Goal: Task Accomplishment & Management: Manage account settings

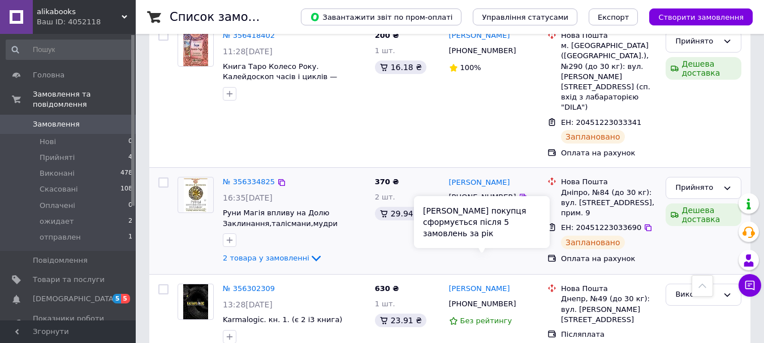
scroll to position [396, 0]
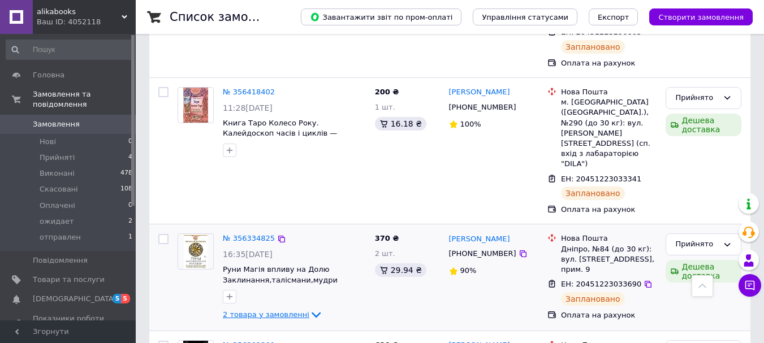
click at [309, 308] on icon at bounding box center [316, 315] width 14 height 14
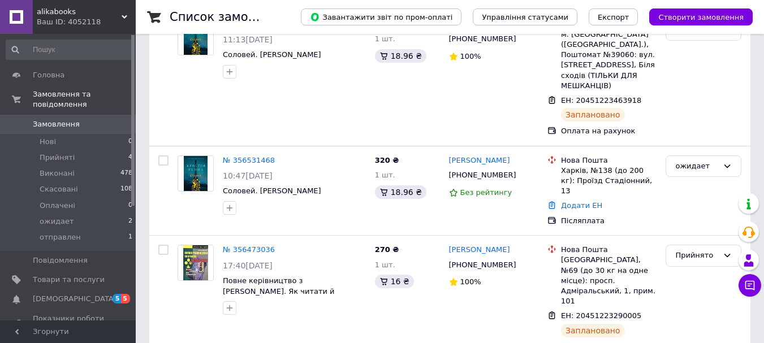
scroll to position [0, 0]
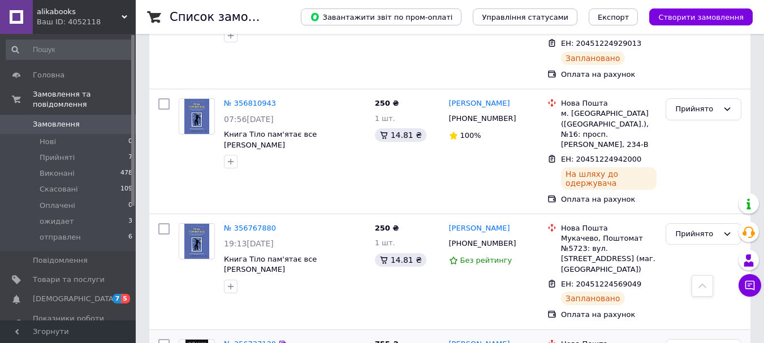
scroll to position [735, 0]
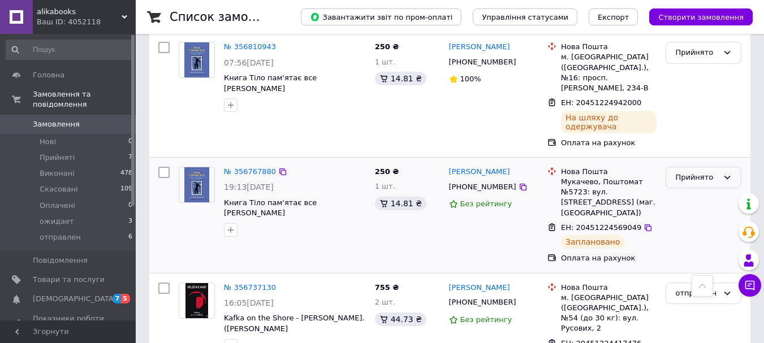
click at [686, 172] on div "Прийнято" at bounding box center [696, 178] width 43 height 12
click at [682, 264] on li "отправлен" at bounding box center [703, 274] width 75 height 21
click at [691, 100] on div "Прийнято" at bounding box center [703, 94] width 85 height 115
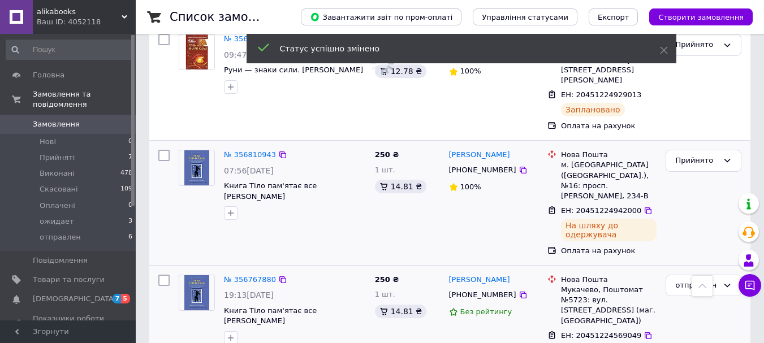
scroll to position [622, 0]
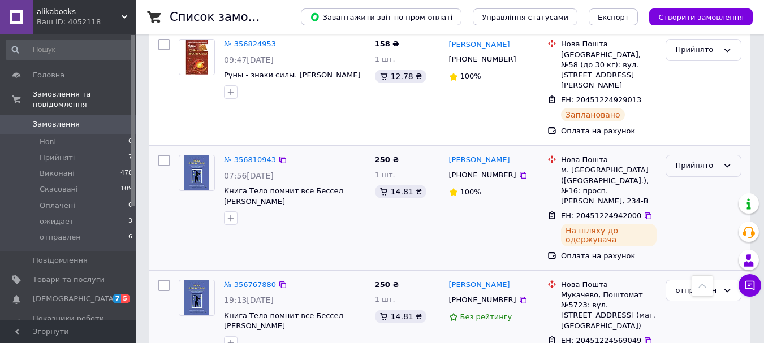
click at [682, 155] on div "Прийнято" at bounding box center [703, 166] width 76 height 22
click at [687, 262] on li "отправлен" at bounding box center [703, 272] width 75 height 21
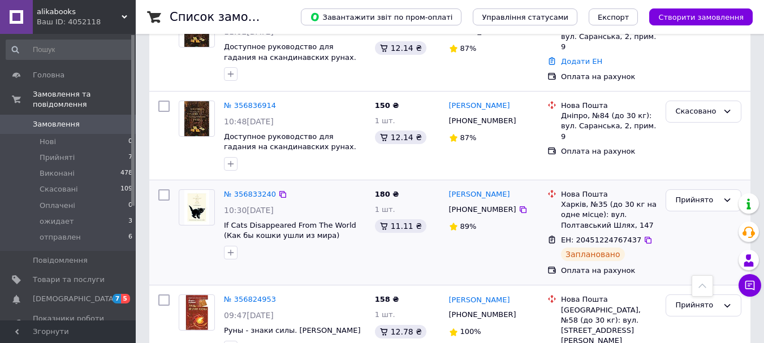
scroll to position [339, 0]
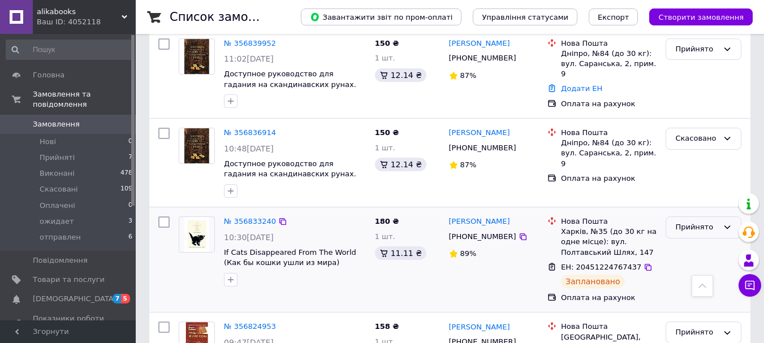
click at [694, 222] on div "Прийнято" at bounding box center [696, 228] width 43 height 12
click at [681, 323] on li "отправлен" at bounding box center [703, 333] width 75 height 21
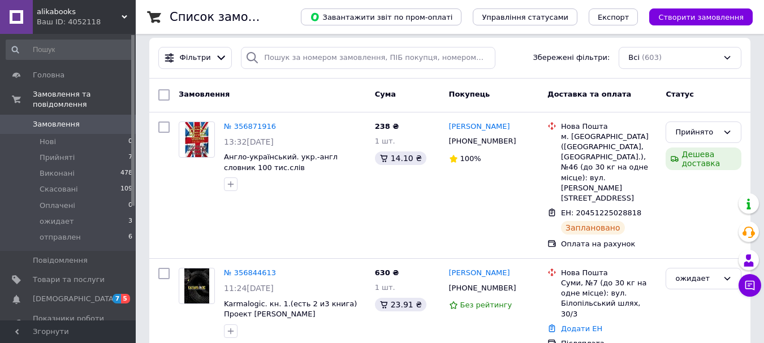
scroll to position [0, 0]
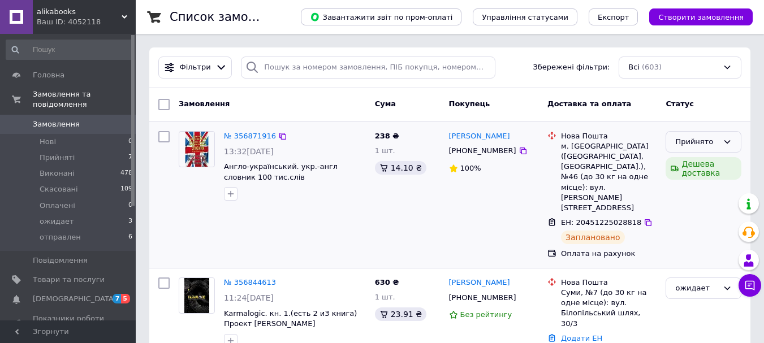
click at [699, 145] on div "Прийнято" at bounding box center [696, 142] width 43 height 12
click at [690, 247] on li "отправлен" at bounding box center [703, 247] width 75 height 21
click at [59, 217] on span "ожидает" at bounding box center [57, 222] width 34 height 10
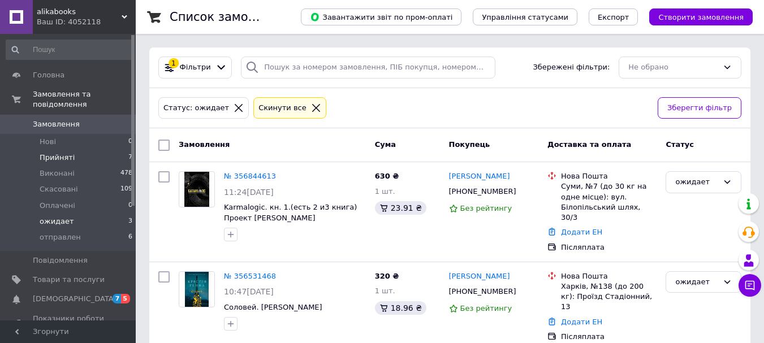
click at [68, 153] on span "Прийняті" at bounding box center [57, 158] width 35 height 10
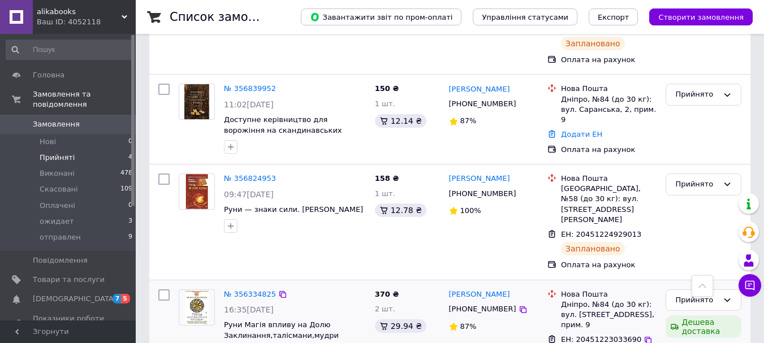
scroll to position [239, 0]
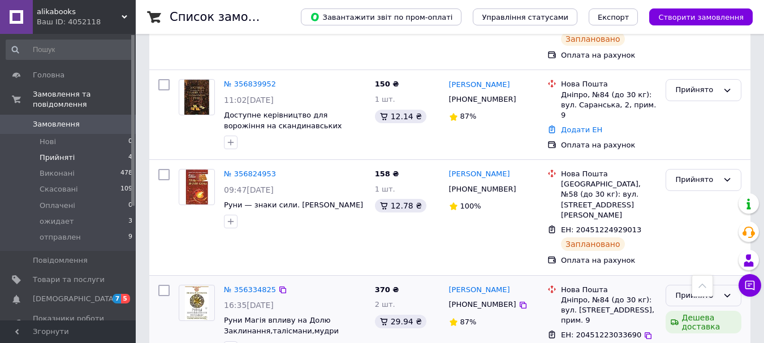
click at [685, 290] on div "Прийнято" at bounding box center [696, 296] width 43 height 12
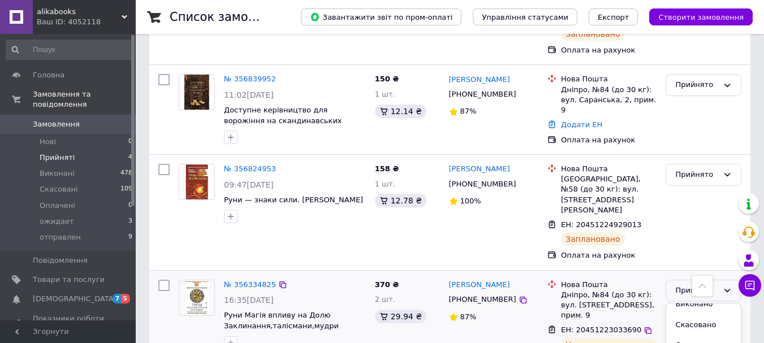
scroll to position [246, 0]
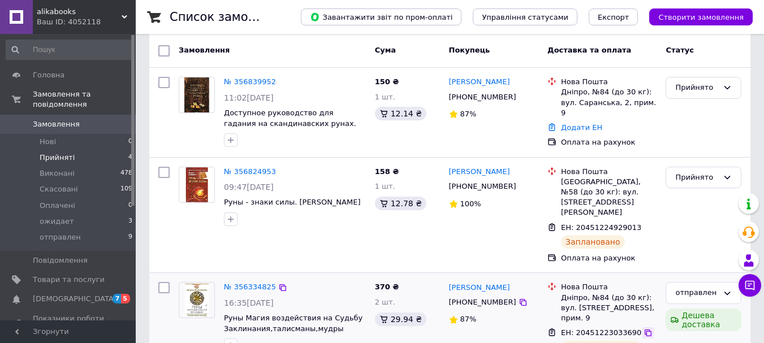
scroll to position [123, 0]
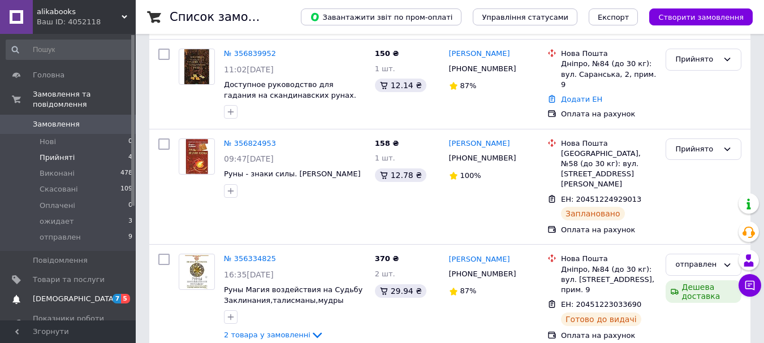
click at [69, 294] on span "[DEMOGRAPHIC_DATA]" at bounding box center [75, 299] width 84 height 10
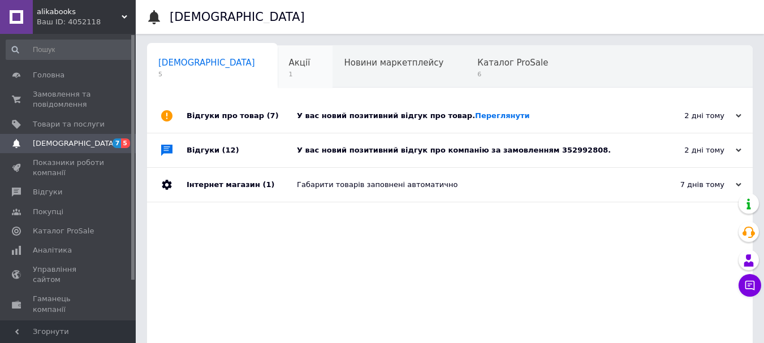
click at [278, 69] on div "Акції 1" at bounding box center [305, 67] width 55 height 43
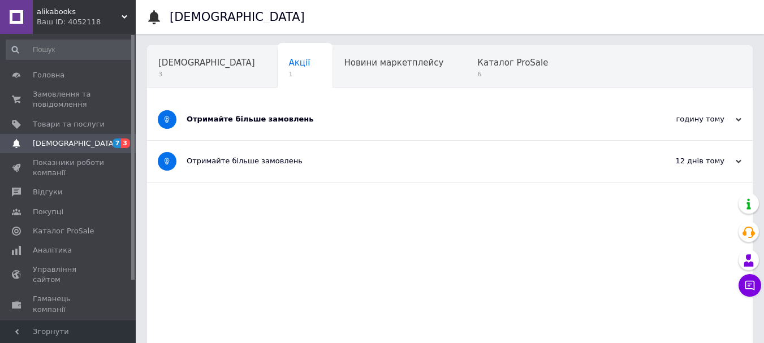
click at [251, 122] on div "Отримайте більше замовлень" at bounding box center [408, 119] width 442 height 10
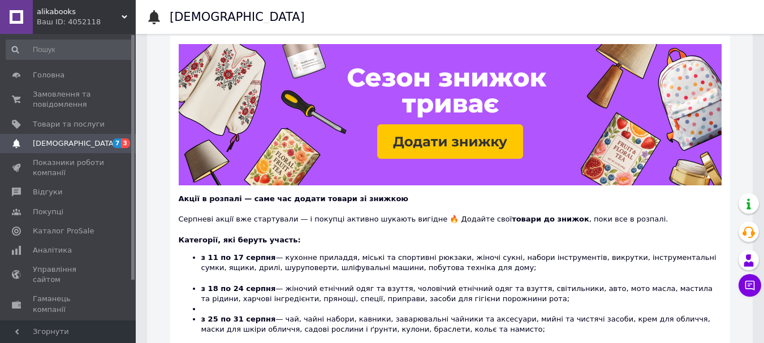
scroll to position [170, 0]
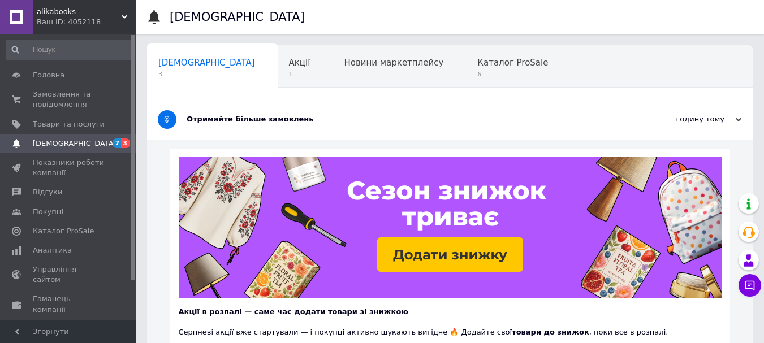
click at [171, 64] on span "[DEMOGRAPHIC_DATA]" at bounding box center [206, 63] width 97 height 10
click at [172, 65] on span "[DEMOGRAPHIC_DATA]" at bounding box center [206, 63] width 97 height 10
click at [60, 74] on span "Головна" at bounding box center [49, 75] width 32 height 10
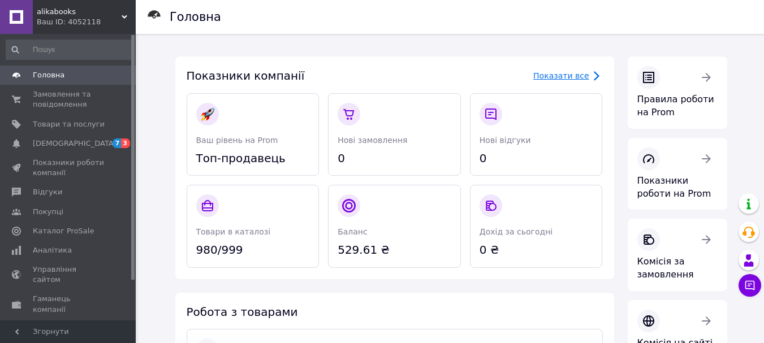
click at [589, 75] on icon at bounding box center [596, 76] width 14 height 14
click at [66, 97] on span "Замовлення та повідомлення" at bounding box center [69, 99] width 72 height 20
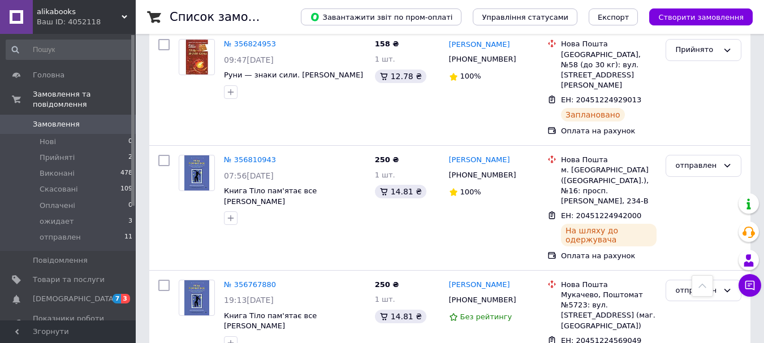
scroll to position [735, 0]
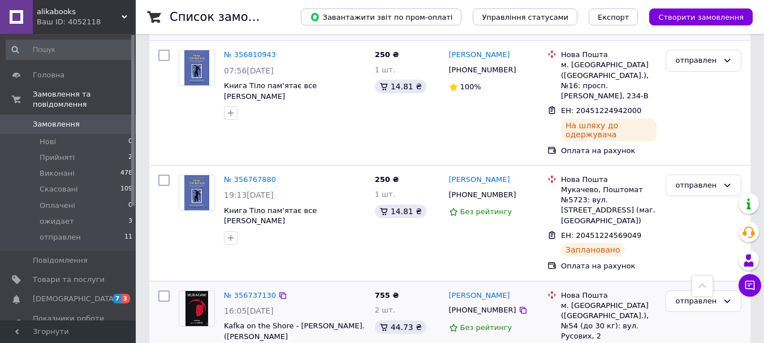
scroll to position [565, 0]
